Goal: Task Accomplishment & Management: Manage account settings

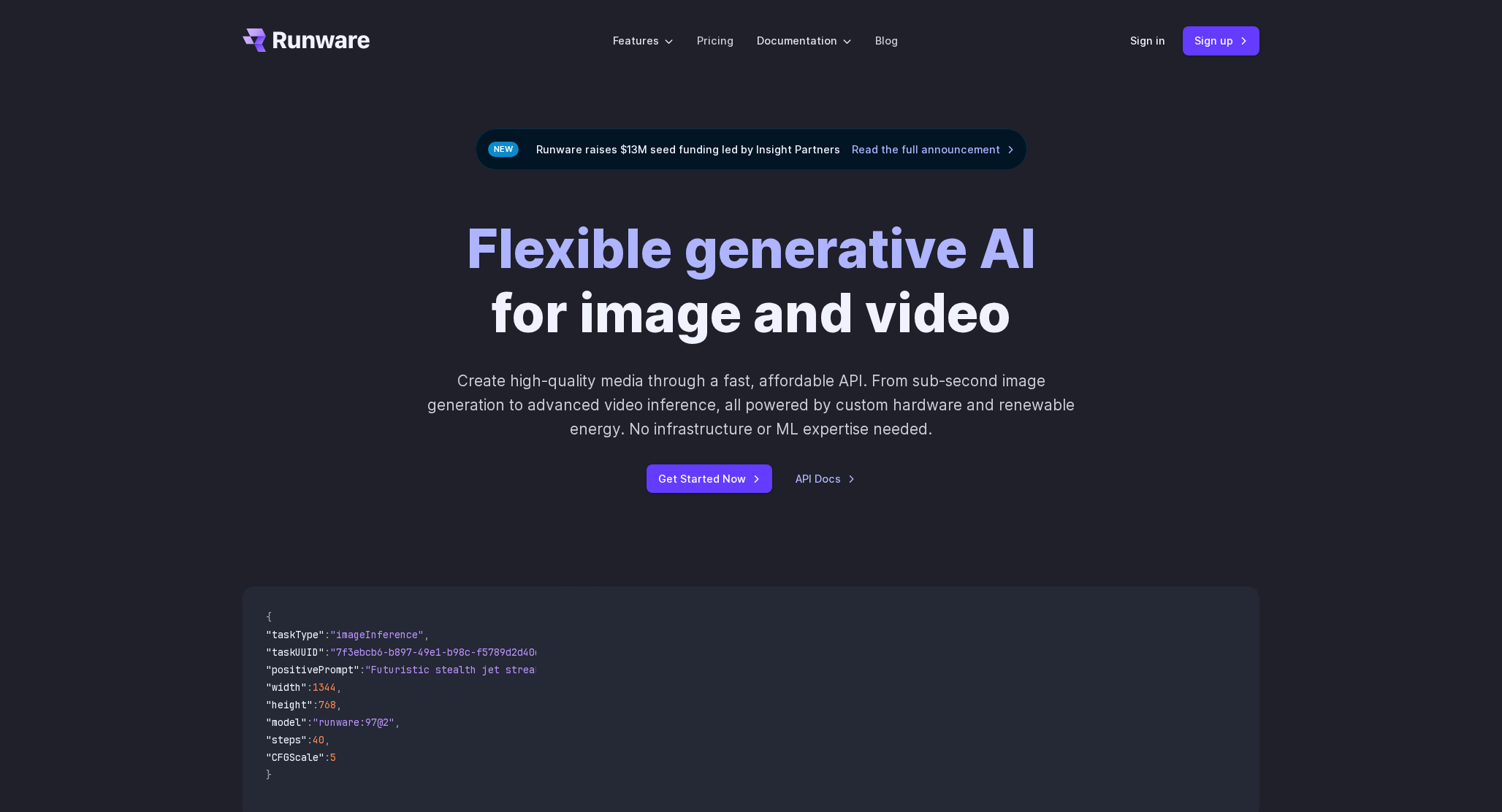
click at [1134, 43] on link "Sign in" at bounding box center [1148, 40] width 35 height 16
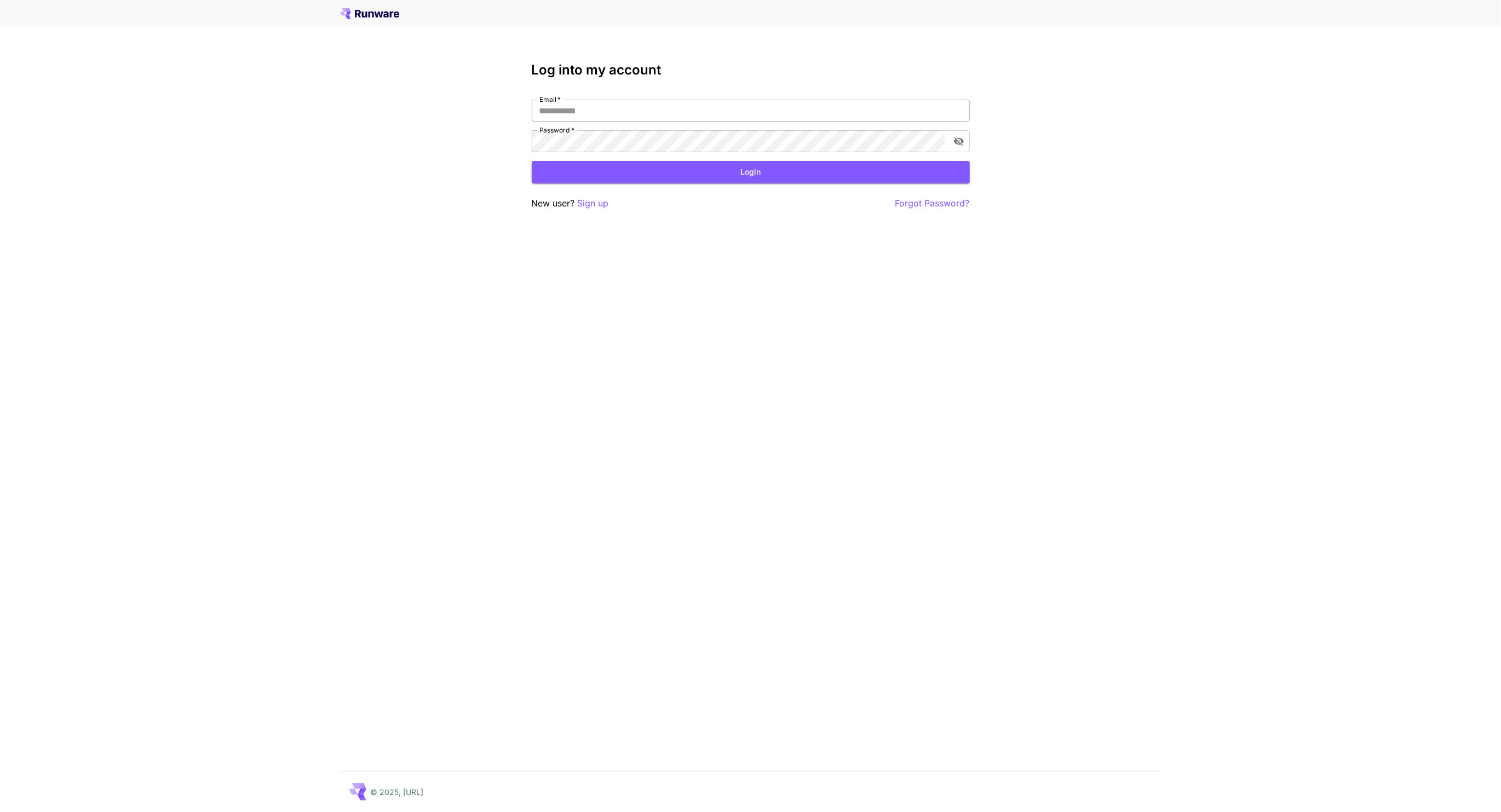
click at [809, 107] on input "Email   *" at bounding box center [751, 110] width 438 height 22
type input "**********"
